Goal: Navigation & Orientation: Find specific page/section

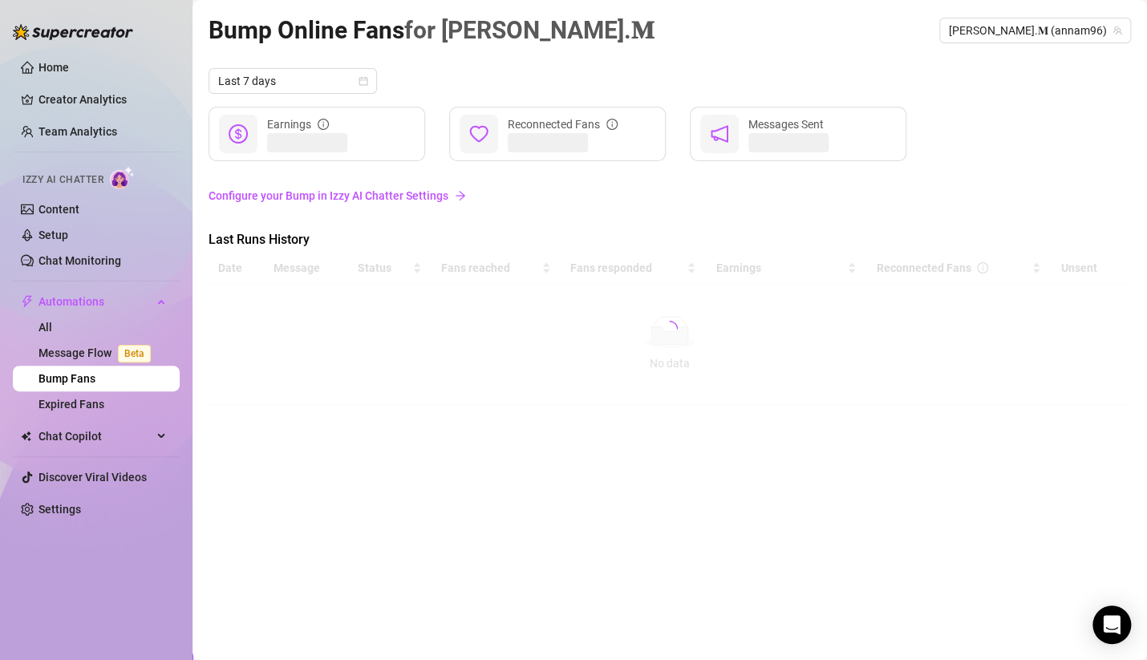
click at [582, 20] on div "Bump Online Fans for 𝐀𝐧𝐧𝐚.𝐌 𝐀𝐧𝐧𝐚.𝐌 (annam96)" at bounding box center [670, 30] width 923 height 38
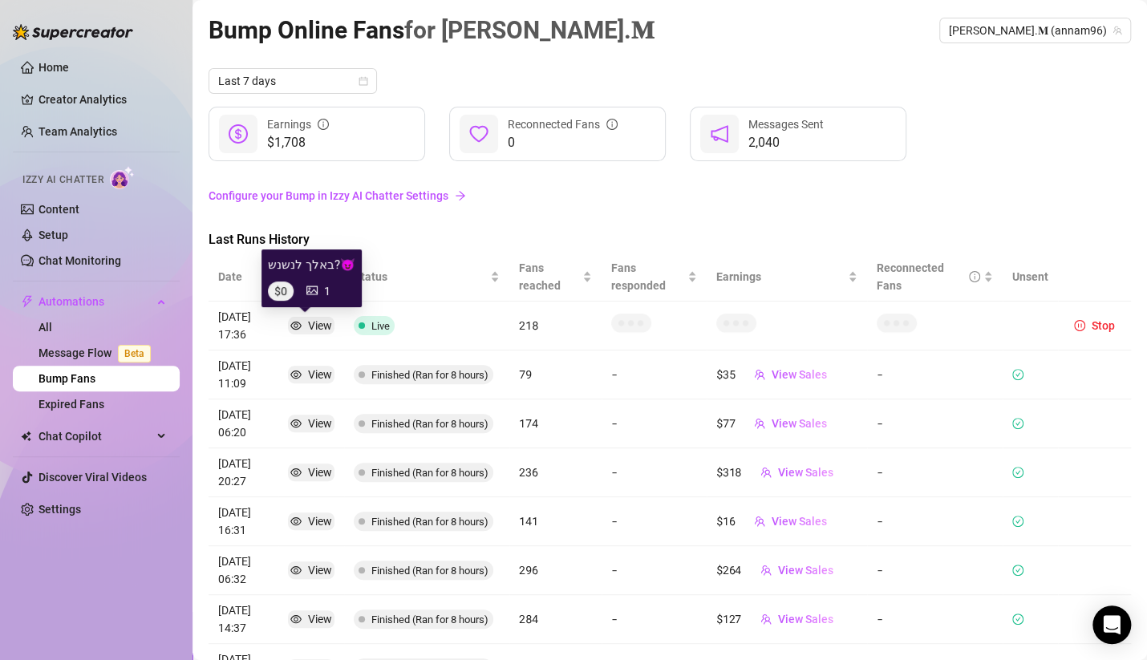
click at [308, 327] on div "View" at bounding box center [320, 326] width 24 height 18
click at [310, 317] on div "View" at bounding box center [320, 326] width 24 height 18
click at [85, 347] on link "Message Flow Beta" at bounding box center [98, 353] width 119 height 13
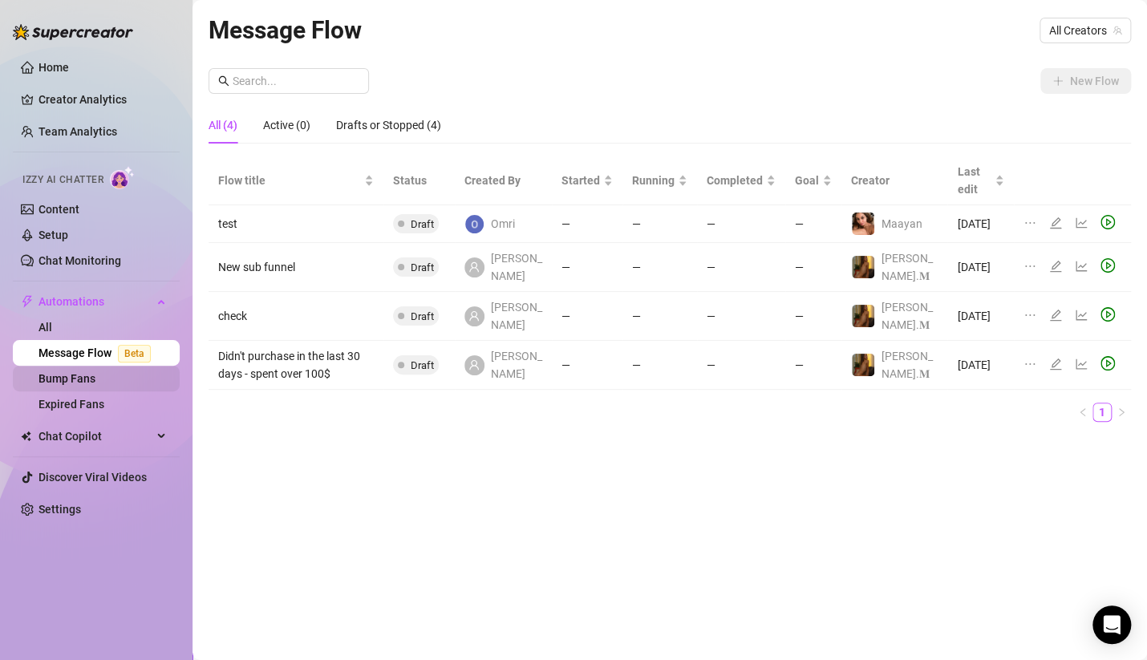
click at [79, 372] on link "Bump Fans" at bounding box center [67, 378] width 57 height 13
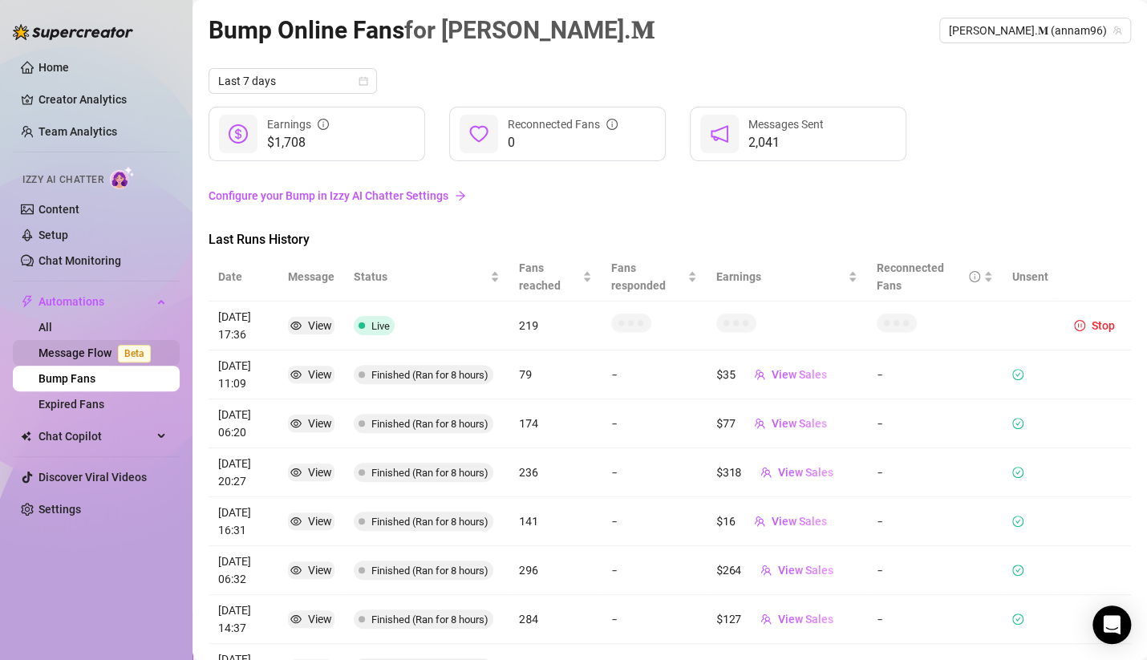
click at [79, 353] on link "Message Flow Beta" at bounding box center [98, 353] width 119 height 13
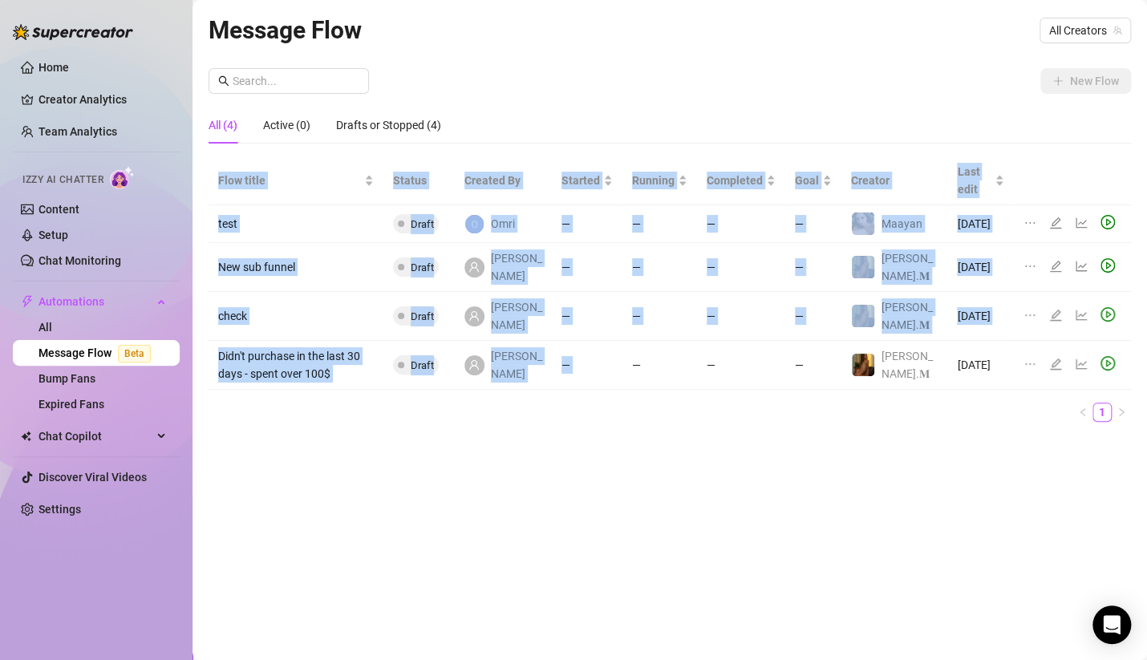
drag, startPoint x: 583, startPoint y: 73, endPoint x: 615, endPoint y: 415, distance: 343.3
click at [631, 392] on div "New Flow All (4) Active (0) Drafts or Stopped (4) Flow title Status Created By …" at bounding box center [670, 251] width 923 height 367
click at [611, 420] on div "Flow title Status Created By Started Running Completed Goal Creator Last edit t…" at bounding box center [670, 295] width 923 height 278
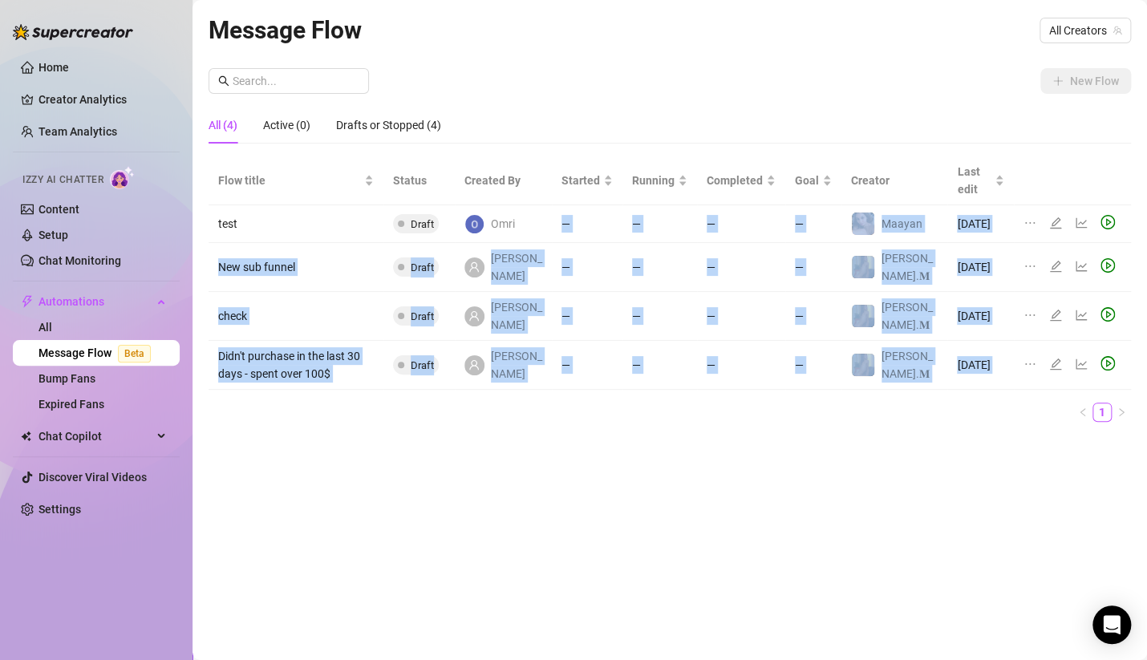
drag, startPoint x: 579, startPoint y: 435, endPoint x: 611, endPoint y: 142, distance: 294.6
click at [592, 167] on div "Message Flow All Creators New Flow All (4) Active (0) Drafts or Stopped (4) Flo…" at bounding box center [670, 311] width 923 height 601
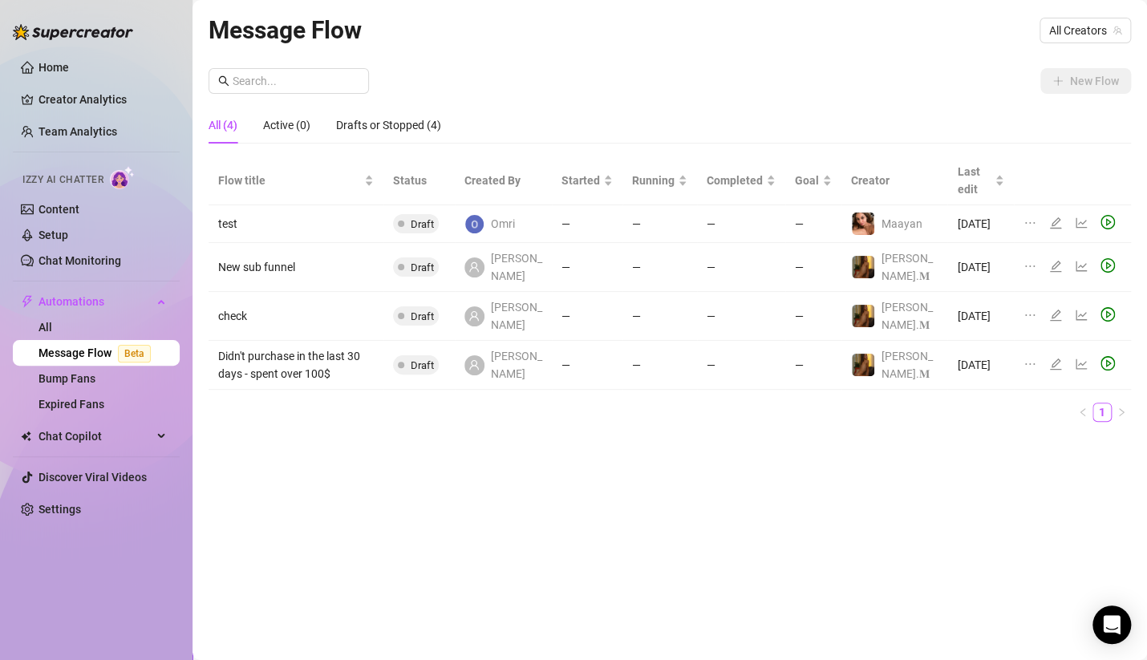
click at [621, 129] on div "All (4) Active (0) Drafts or Stopped (4)" at bounding box center [670, 125] width 923 height 37
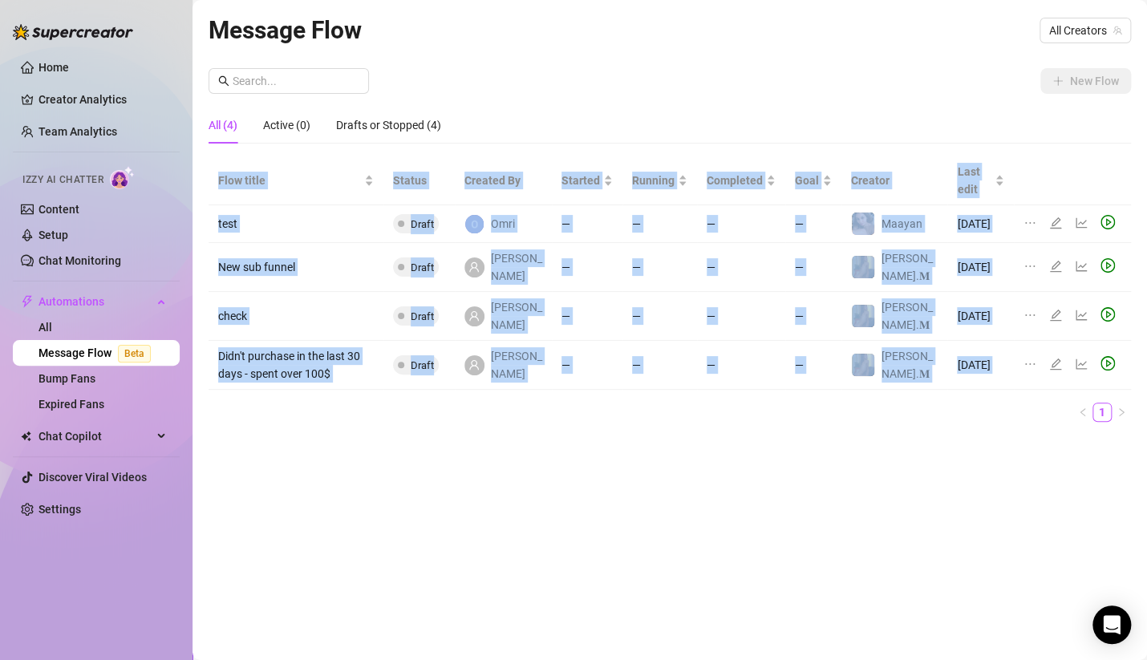
drag, startPoint x: 633, startPoint y: 106, endPoint x: 605, endPoint y: 449, distance: 344.6
click at [611, 446] on div "Message Flow All Creators New Flow All (4) Active (0) Drafts or Stopped (4) Flo…" at bounding box center [670, 311] width 923 height 601
click at [605, 449] on div "Message Flow All Creators New Flow All (4) Active (0) Drafts or Stopped (4) Flo…" at bounding box center [670, 311] width 923 height 601
drag, startPoint x: 587, startPoint y: 459, endPoint x: 550, endPoint y: 112, distance: 348.7
click at [544, 132] on div "Message Flow All Creators New Flow All (4) Active (0) Drafts or Stopped (4) Flo…" at bounding box center [670, 311] width 923 height 601
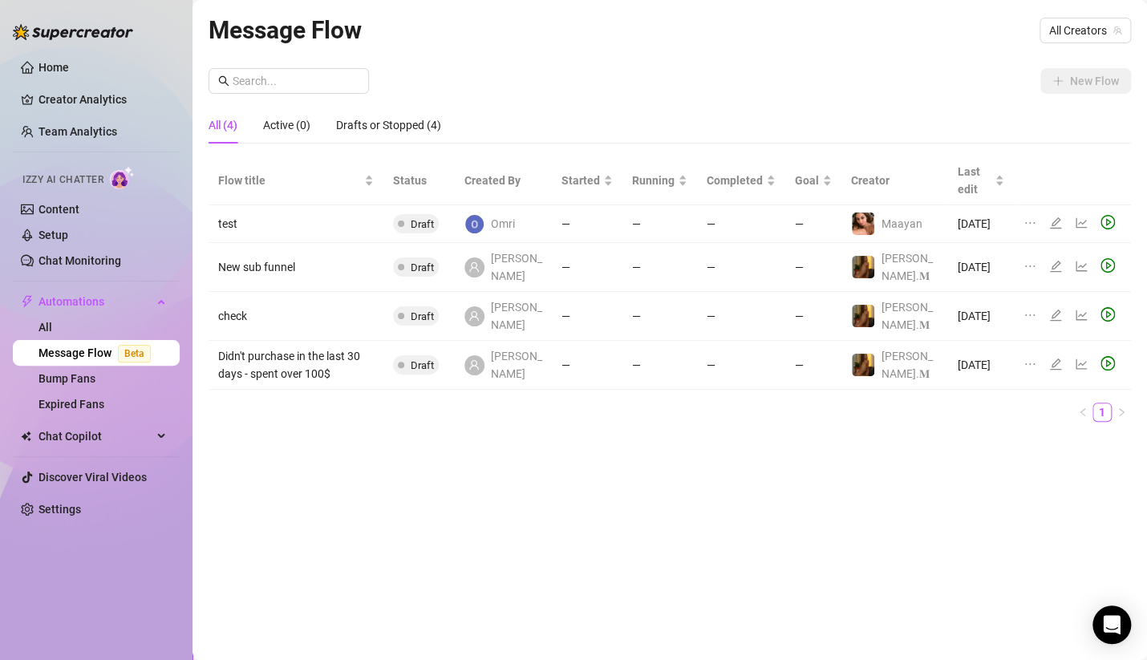
click at [554, 100] on div "New Flow All (4) Active (0) Drafts or Stopped (4) Flow title Status Created By …" at bounding box center [670, 251] width 923 height 367
click at [95, 382] on link "Bump Fans" at bounding box center [67, 378] width 57 height 13
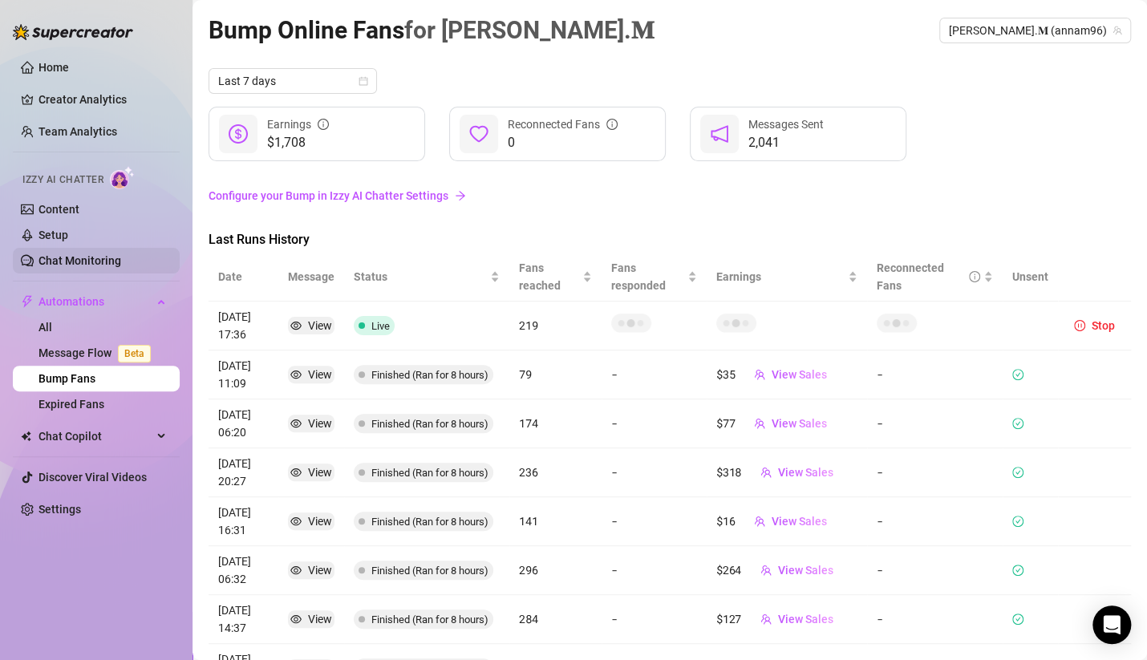
click at [100, 263] on link "Chat Monitoring" at bounding box center [80, 260] width 83 height 13
